Goal: Transaction & Acquisition: Purchase product/service

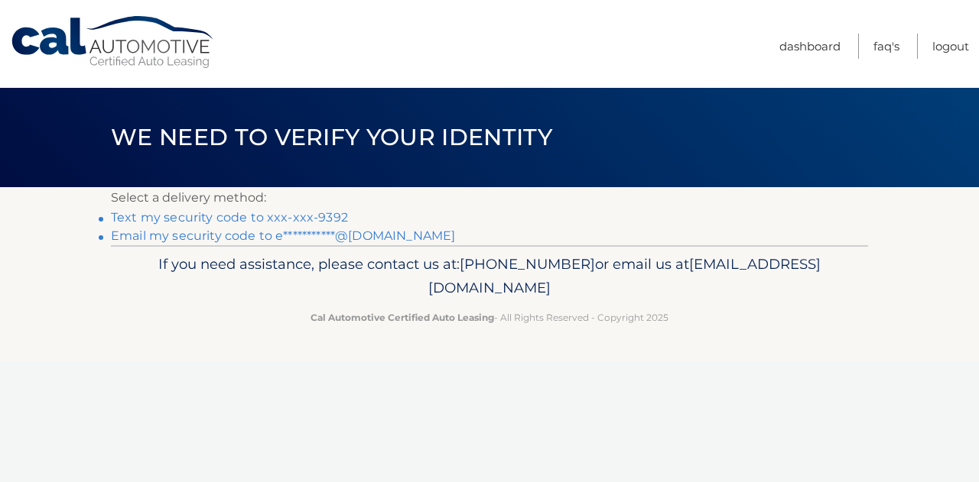
click at [314, 215] on link "Text my security code to xxx-xxx-9392" at bounding box center [229, 217] width 237 height 15
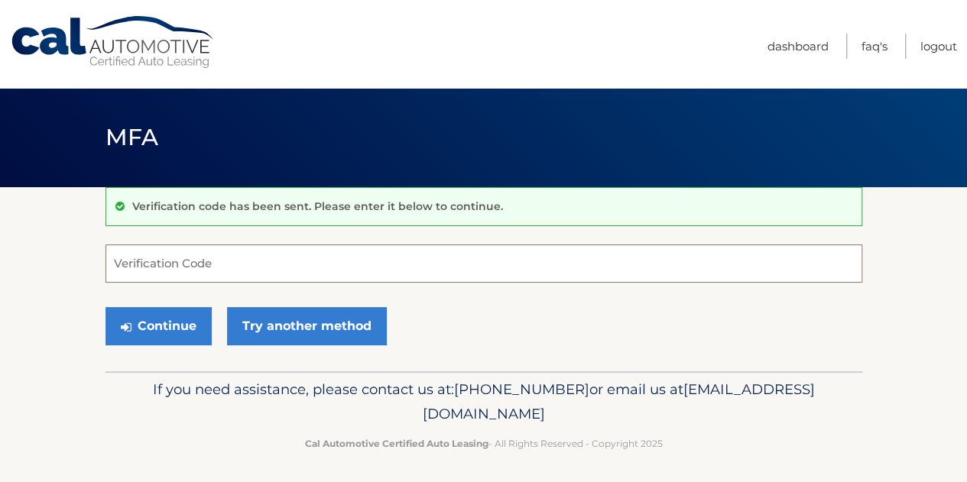
click at [311, 255] on input "Verification Code" at bounding box center [484, 264] width 757 height 38
type input "184739"
click at [106, 307] on button "Continue" at bounding box center [159, 326] width 106 height 38
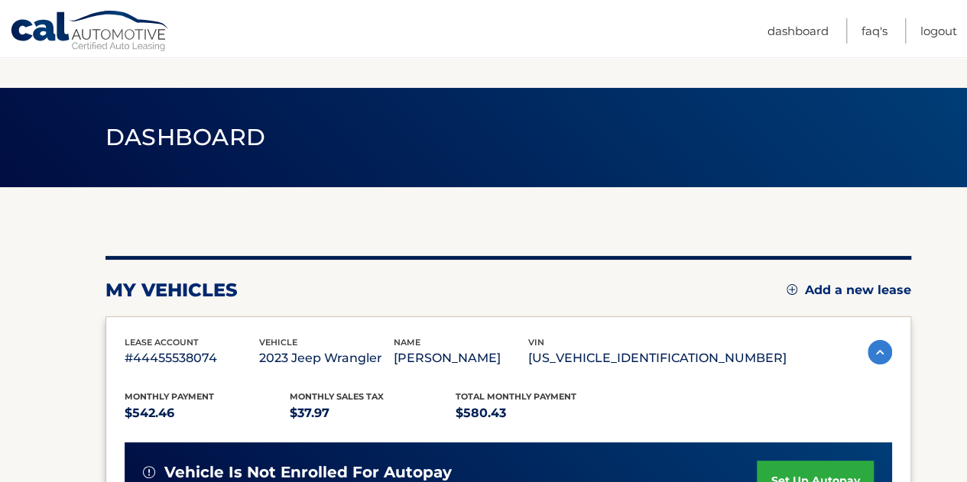
scroll to position [197, 0]
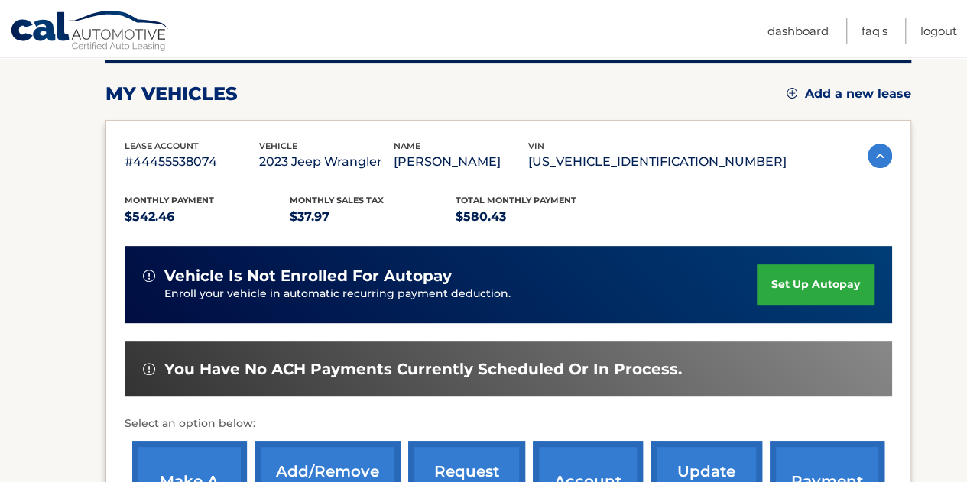
click at [915, 206] on section "my vehicles Add a new lease lease account #44455538074 vehicle 2023 Jeep Wrangl…" at bounding box center [483, 302] width 967 height 623
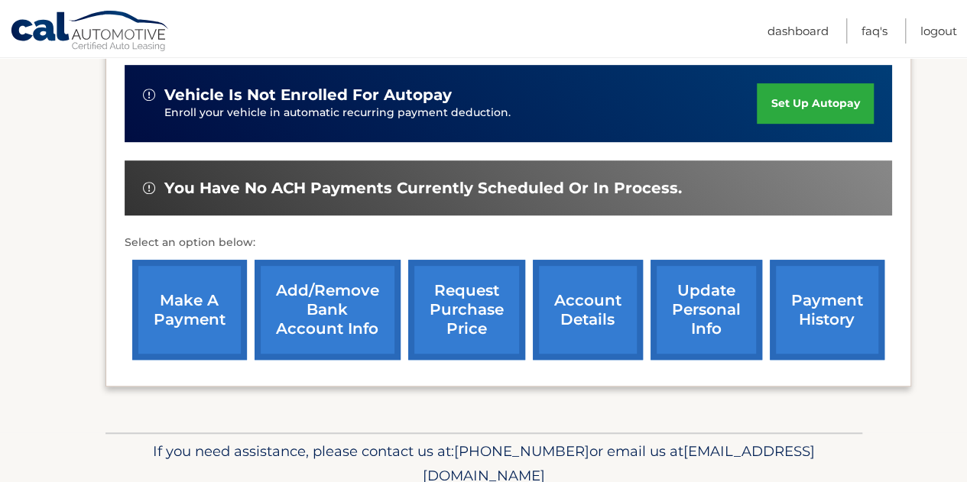
scroll to position [380, 0]
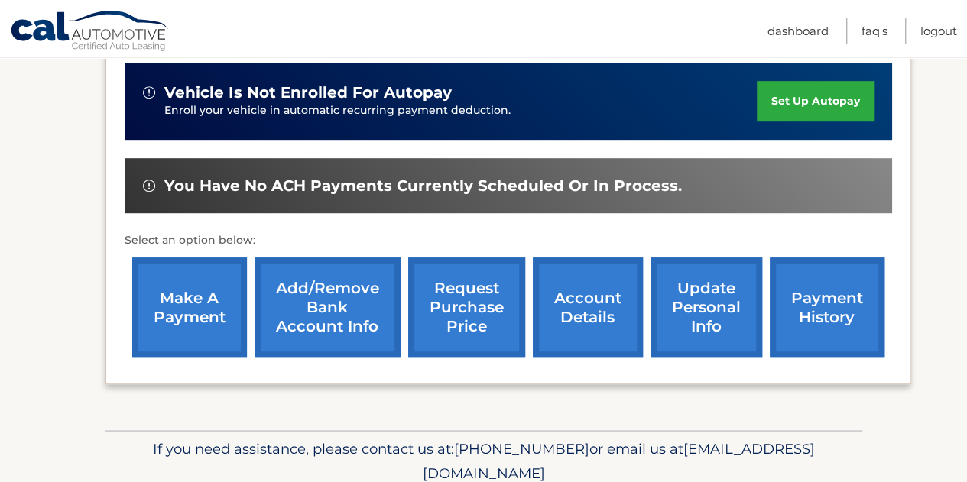
click at [216, 284] on link "make a payment" at bounding box center [189, 308] width 115 height 100
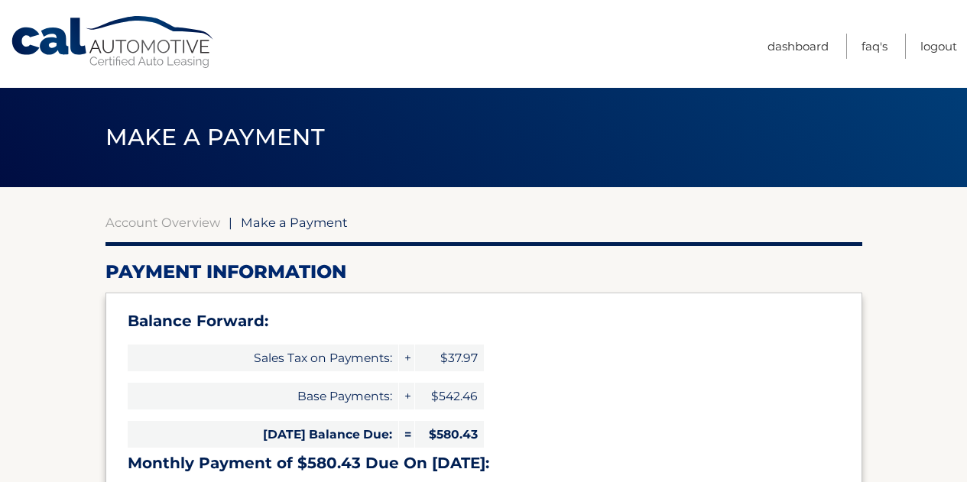
select select "MDUyM2I2MDAtNjI2Yi00ODZhLWJjNWYtYTAwNTFkMTAyOTk3"
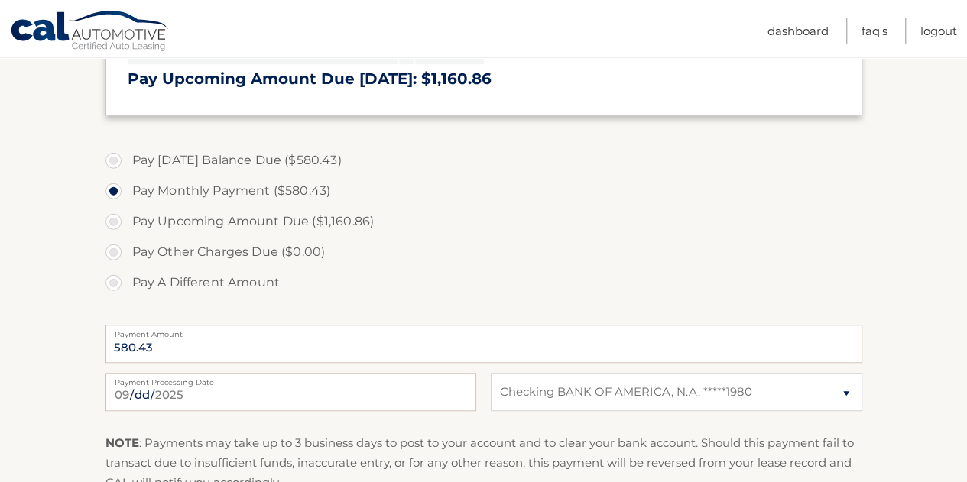
scroll to position [489, 0]
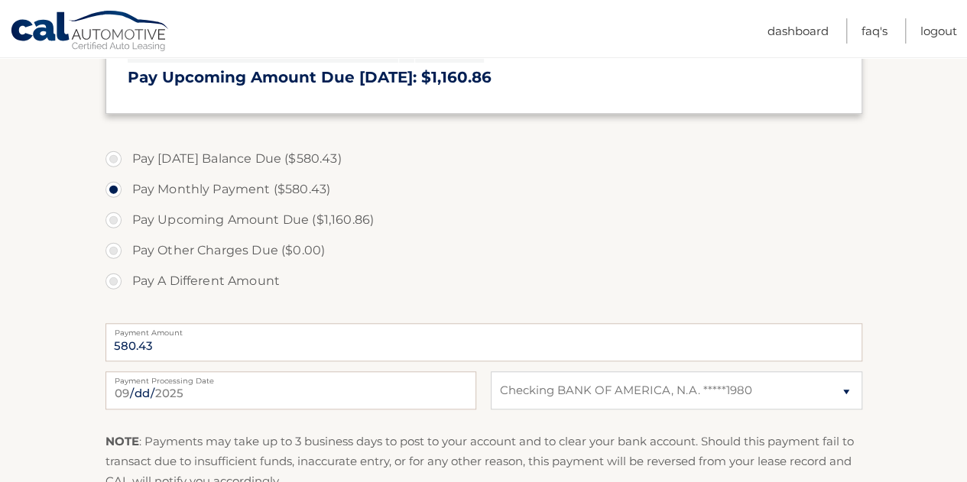
click at [154, 157] on label "Pay [DATE] Balance Due ($580.43)" at bounding box center [484, 159] width 757 height 31
click at [127, 157] on input "Pay [DATE] Balance Due ($580.43)" at bounding box center [119, 156] width 15 height 24
radio input "true"
click at [488, 155] on label "Pay [DATE] Balance Due ($580.43)" at bounding box center [484, 159] width 757 height 31
click at [127, 155] on input "Pay [DATE] Balance Due ($580.43)" at bounding box center [119, 156] width 15 height 24
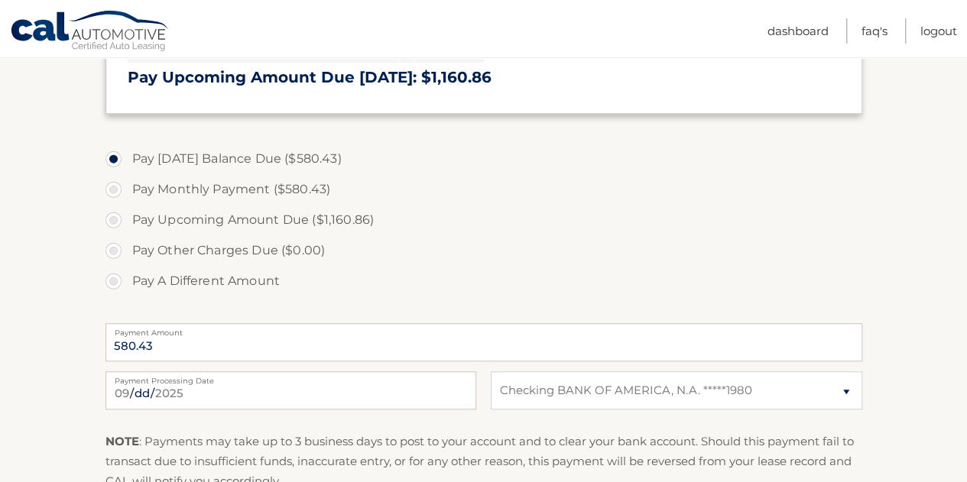
click at [112, 174] on input "Pay Monthly Payment ($580.43)" at bounding box center [119, 186] width 15 height 24
radio input "true"
click at [323, 156] on label "Pay Today's Balance Due ($580.43)" at bounding box center [484, 159] width 757 height 31
click at [127, 156] on input "Pay Today's Balance Due ($580.43)" at bounding box center [119, 156] width 15 height 24
radio input "true"
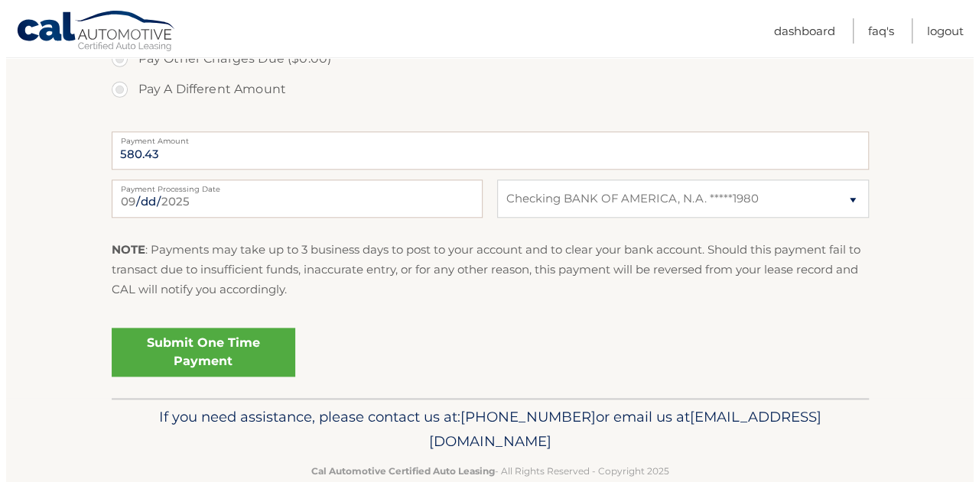
scroll to position [713, 0]
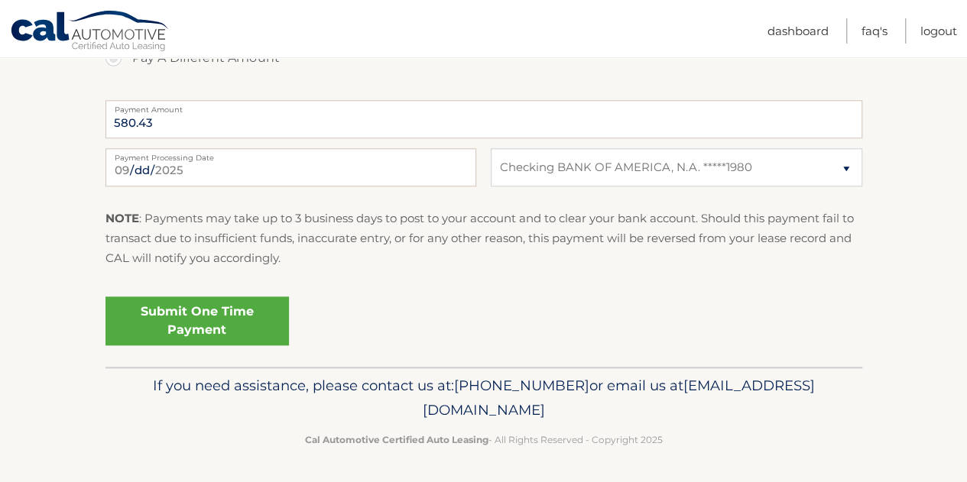
click at [214, 308] on link "Submit One Time Payment" at bounding box center [198, 321] width 184 height 49
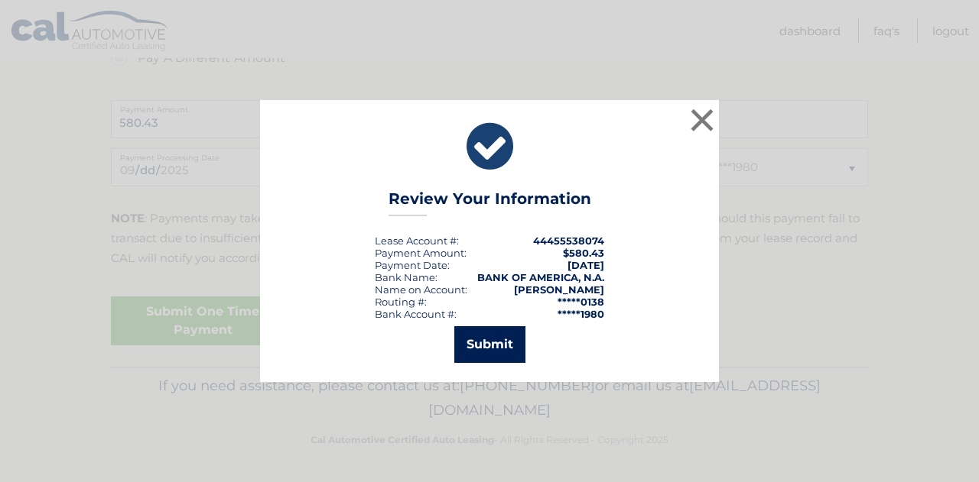
click at [493, 348] on button "Submit" at bounding box center [489, 345] width 71 height 37
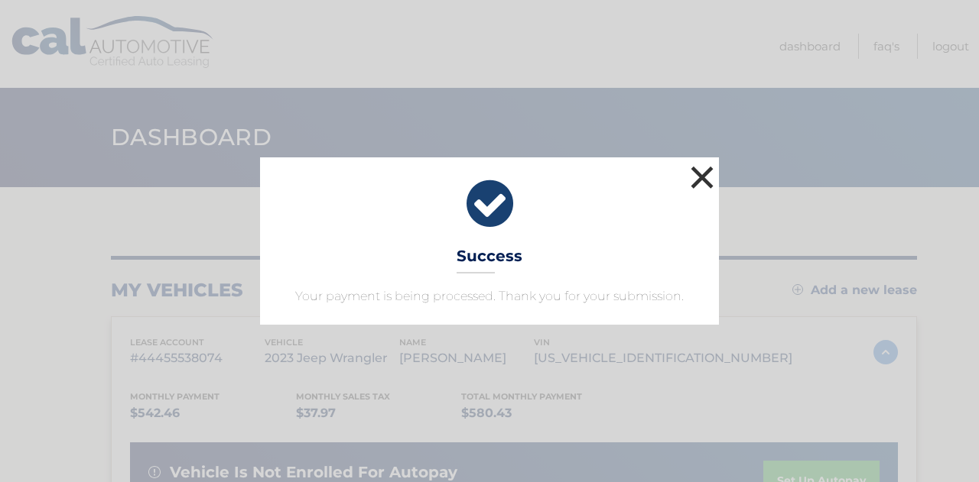
click at [694, 184] on button "×" at bounding box center [702, 177] width 31 height 31
